Goal: Task Accomplishment & Management: Complete application form

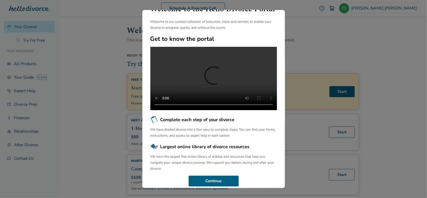
scroll to position [38, 0]
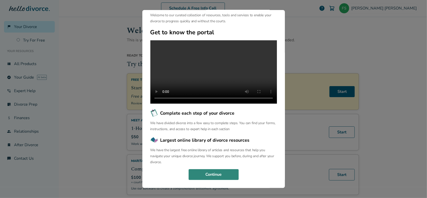
click at [226, 173] on button "Continue" at bounding box center [214, 174] width 50 height 11
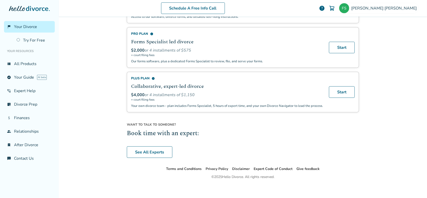
scroll to position [0, 0]
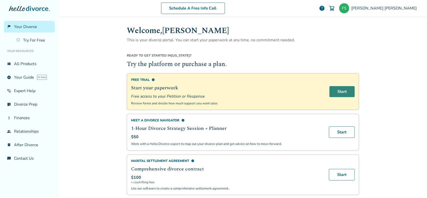
click at [344, 91] on link "Start" at bounding box center [341, 91] width 25 height 11
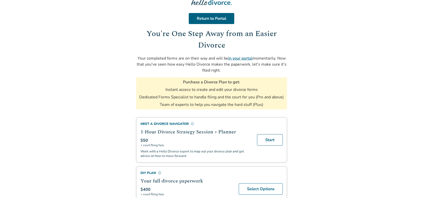
drag, startPoint x: 347, startPoint y: 105, endPoint x: 348, endPoint y: 121, distance: 16.5
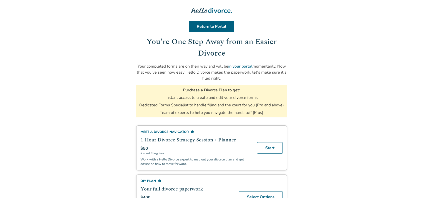
drag, startPoint x: 341, startPoint y: 134, endPoint x: 338, endPoint y: 120, distance: 14.0
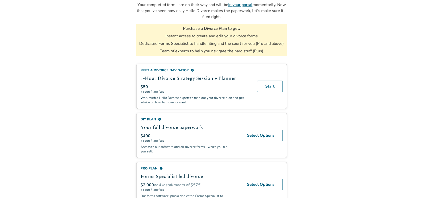
drag, startPoint x: 335, startPoint y: 84, endPoint x: 335, endPoint y: 96, distance: 12.3
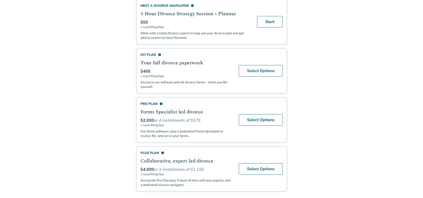
drag, startPoint x: 333, startPoint y: 74, endPoint x: 335, endPoint y: 96, distance: 22.8
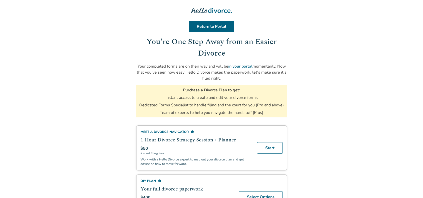
drag, startPoint x: 339, startPoint y: 144, endPoint x: 342, endPoint y: 99, distance: 45.4
click at [206, 25] on link "Return to Portal" at bounding box center [212, 26] width 46 height 11
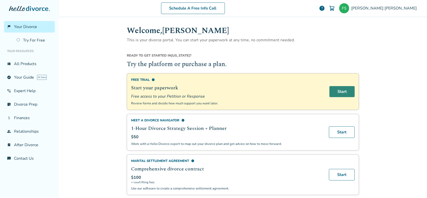
click at [338, 91] on link "Start" at bounding box center [341, 91] width 25 height 11
click at [390, 11] on div "[PERSON_NAME]" at bounding box center [379, 8] width 80 height 11
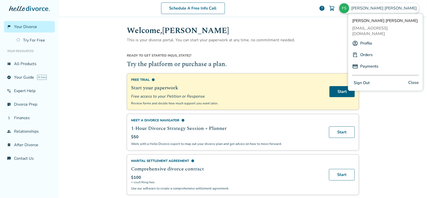
click at [366, 39] on link "Profile" at bounding box center [366, 44] width 12 height 10
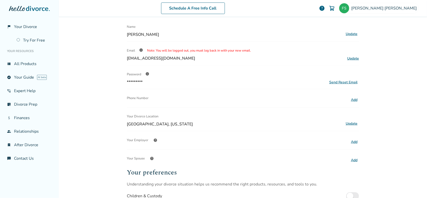
scroll to position [23, 0]
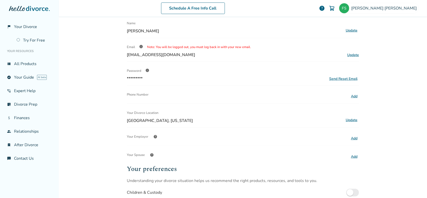
drag, startPoint x: 384, startPoint y: 56, endPoint x: 385, endPoint y: 61, distance: 4.8
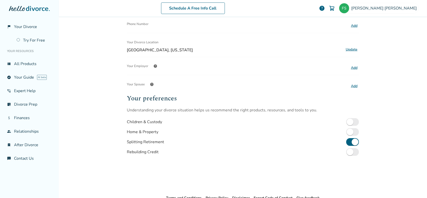
scroll to position [99, 0]
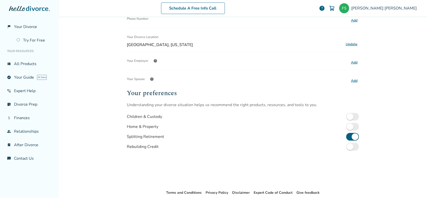
drag, startPoint x: 394, startPoint y: 89, endPoint x: 394, endPoint y: 105, distance: 16.5
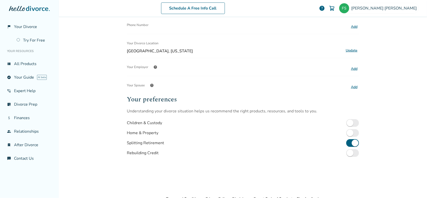
drag, startPoint x: 81, startPoint y: 133, endPoint x: 83, endPoint y: 123, distance: 9.9
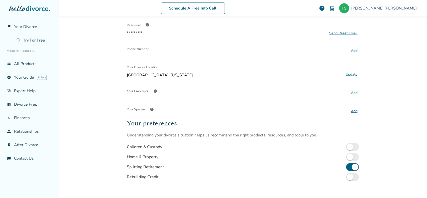
drag, startPoint x: 88, startPoint y: 148, endPoint x: 86, endPoint y: 125, distance: 23.6
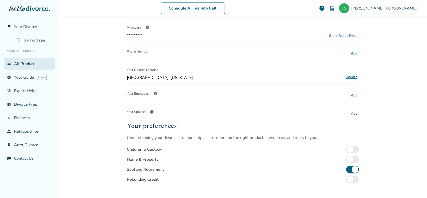
click at [22, 65] on link "view_list All Products" at bounding box center [29, 64] width 51 height 12
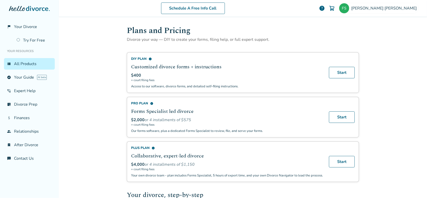
drag, startPoint x: 85, startPoint y: 97, endPoint x: 89, endPoint y: 71, distance: 26.0
click at [37, 39] on link "Try For Free" at bounding box center [34, 41] width 41 height 12
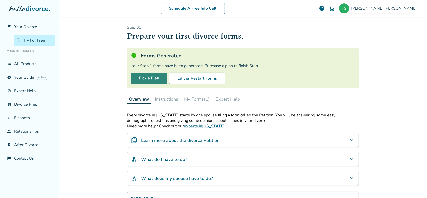
click at [140, 79] on link "Pick a Plan" at bounding box center [149, 79] width 36 height 12
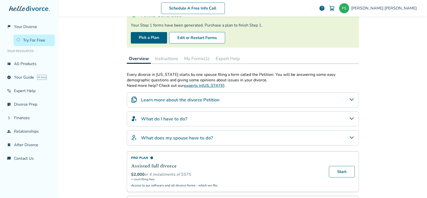
drag, startPoint x: 96, startPoint y: 91, endPoint x: 94, endPoint y: 74, distance: 17.7
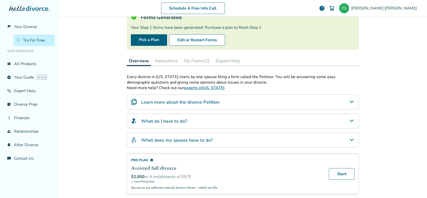
scroll to position [37, 0]
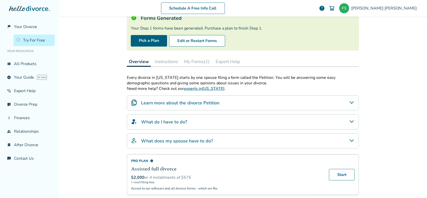
drag, startPoint x: 95, startPoint y: 86, endPoint x: 94, endPoint y: 79, distance: 7.5
click at [171, 60] on button "Instructions" at bounding box center [166, 62] width 27 height 10
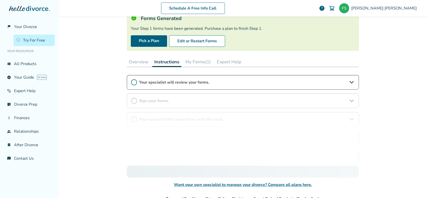
click at [197, 60] on button "My Forms (1)" at bounding box center [198, 62] width 30 height 10
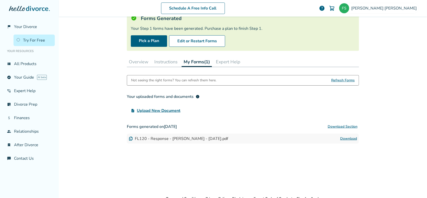
click at [170, 64] on button "Instructions" at bounding box center [165, 62] width 27 height 10
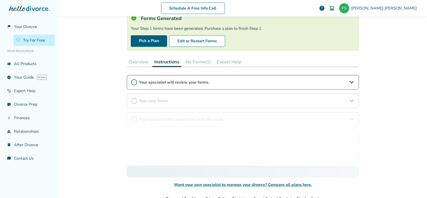
click at [130, 60] on button "Overview" at bounding box center [139, 62] width 24 height 10
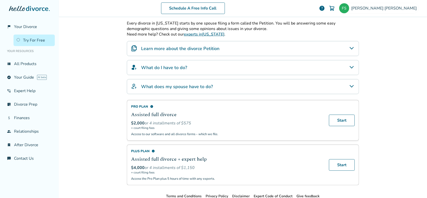
scroll to position [120, 0]
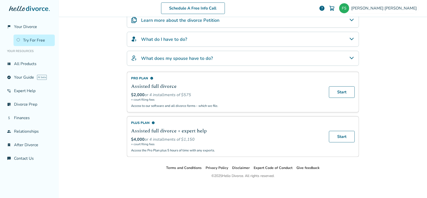
click at [179, 37] on h4 "What do I have to do?" at bounding box center [164, 39] width 46 height 7
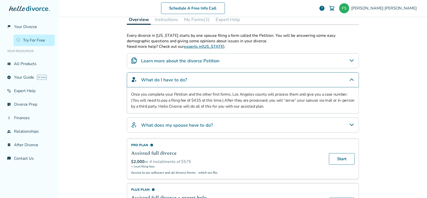
drag, startPoint x: 100, startPoint y: 126, endPoint x: 96, endPoint y: 106, distance: 20.3
click at [223, 64] on div "Learn more about the divorce Petition" at bounding box center [243, 61] width 232 height 15
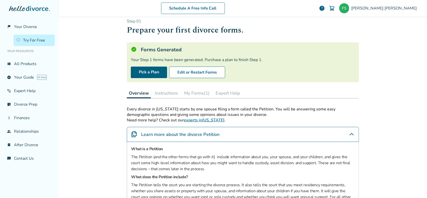
scroll to position [0, 0]
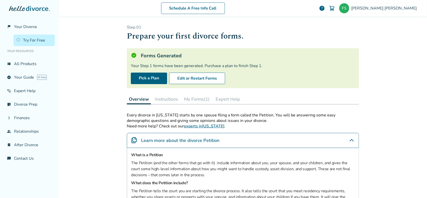
drag, startPoint x: 100, startPoint y: 132, endPoint x: 100, endPoint y: 107, distance: 25.0
click at [16, 120] on link "attach_money Finances" at bounding box center [29, 118] width 51 height 12
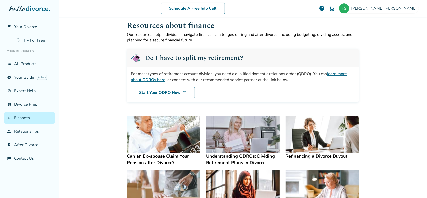
drag, startPoint x: 92, startPoint y: 135, endPoint x: 94, endPoint y: 148, distance: 12.7
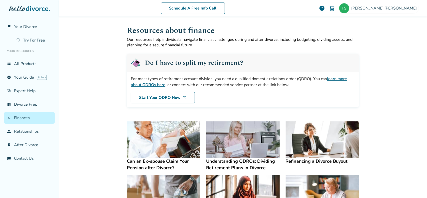
drag, startPoint x: 94, startPoint y: 148, endPoint x: 88, endPoint y: 131, distance: 17.8
click at [42, 129] on link "group Relationships" at bounding box center [29, 132] width 51 height 12
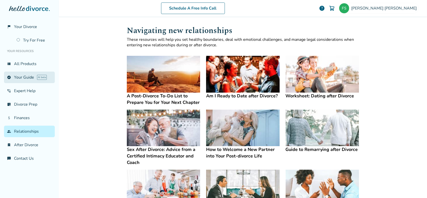
click at [24, 75] on link "explore Your Guide AI beta" at bounding box center [29, 78] width 51 height 12
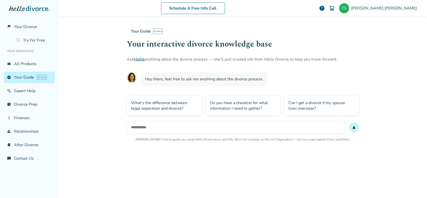
click at [176, 122] on input "text" at bounding box center [236, 127] width 218 height 12
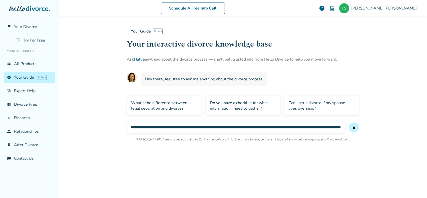
scroll to position [0, 126]
type input "**********"
click at [349, 122] on button "send" at bounding box center [354, 127] width 10 height 10
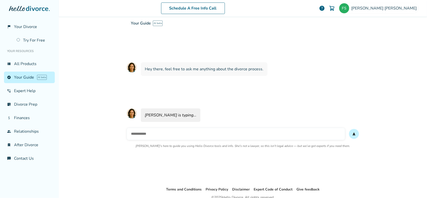
scroll to position [34, 0]
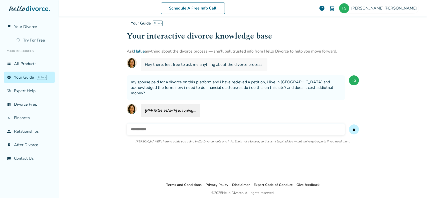
drag, startPoint x: 95, startPoint y: 155, endPoint x: 90, endPoint y: 126, distance: 30.2
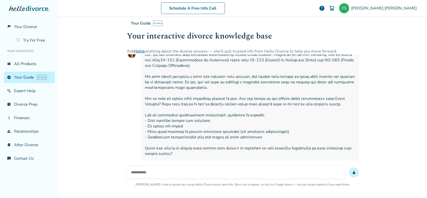
drag, startPoint x: 71, startPoint y: 183, endPoint x: 74, endPoint y: 165, distance: 18.4
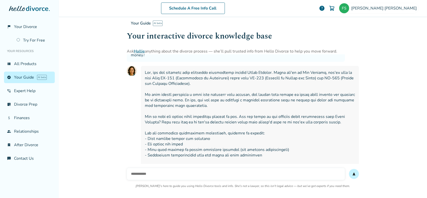
drag, startPoint x: 87, startPoint y: 170, endPoint x: 86, endPoint y: 158, distance: 12.3
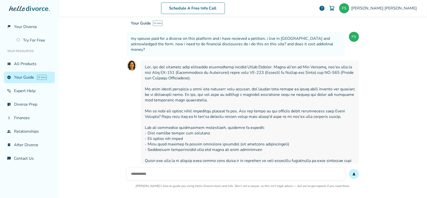
scroll to position [59, 0]
drag, startPoint x: 110, startPoint y: 89, endPoint x: 108, endPoint y: 96, distance: 7.3
click at [209, 167] on div "send [PERSON_NAME]'s here to guide you using Hello Divorce tools and info. She'…" at bounding box center [243, 181] width 232 height 34
click at [219, 172] on input "text" at bounding box center [236, 174] width 218 height 12
type input "*"
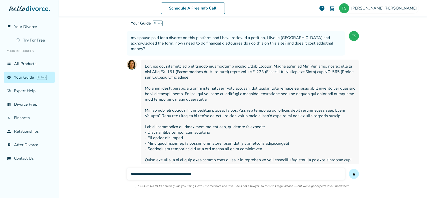
click at [212, 172] on input "**********" at bounding box center [236, 174] width 218 height 12
type input "**********"
click at [349, 169] on button "send" at bounding box center [354, 174] width 10 height 10
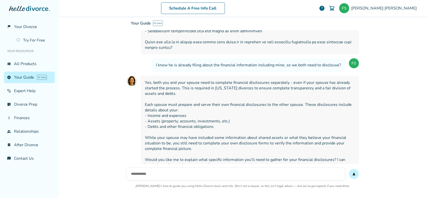
scroll to position [218, 0]
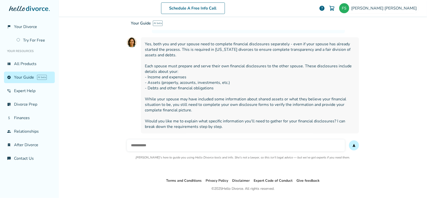
drag, startPoint x: 107, startPoint y: 179, endPoint x: 105, endPoint y: 169, distance: 10.6
drag, startPoint x: 100, startPoint y: 178, endPoint x: 105, endPoint y: 110, distance: 67.5
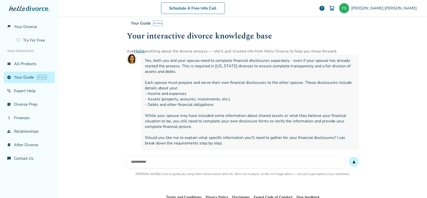
drag, startPoint x: 122, startPoint y: 176, endPoint x: 128, endPoint y: 163, distance: 13.9
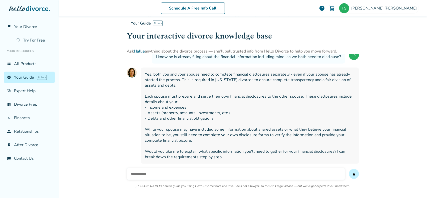
drag, startPoint x: 126, startPoint y: 177, endPoint x: 125, endPoint y: 171, distance: 5.9
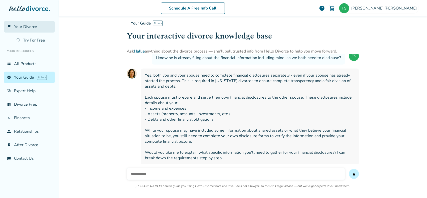
click at [30, 23] on link "flag_2 Your Divorce" at bounding box center [29, 27] width 51 height 12
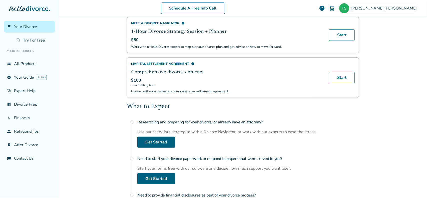
drag, startPoint x: 105, startPoint y: 105, endPoint x: 102, endPoint y: 131, distance: 26.4
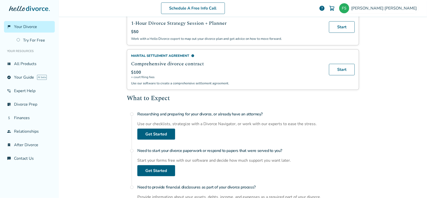
drag, startPoint x: 104, startPoint y: 117, endPoint x: 105, endPoint y: 129, distance: 12.0
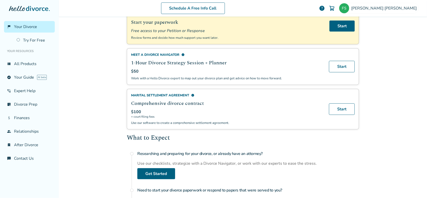
scroll to position [6, 0]
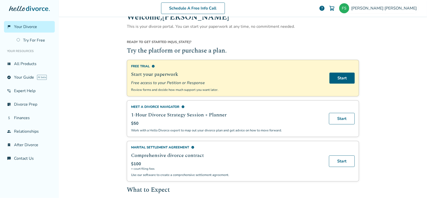
drag, startPoint x: 98, startPoint y: 151, endPoint x: 96, endPoint y: 105, distance: 46.6
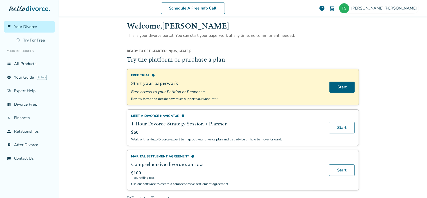
drag, startPoint x: 392, startPoint y: 148, endPoint x: 394, endPoint y: 135, distance: 13.1
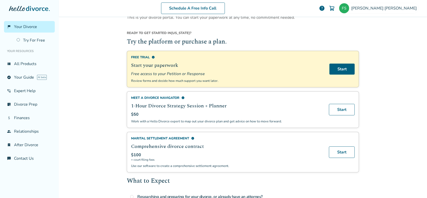
scroll to position [0, 0]
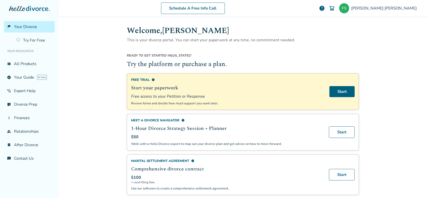
drag, startPoint x: 386, startPoint y: 155, endPoint x: 388, endPoint y: 110, distance: 45.1
